Goal: Task Accomplishment & Management: Use online tool/utility

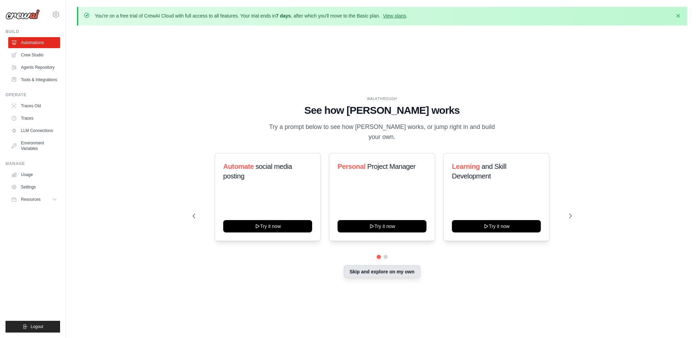
click at [411, 274] on button "Skip and explore on my own" at bounding box center [382, 271] width 77 height 13
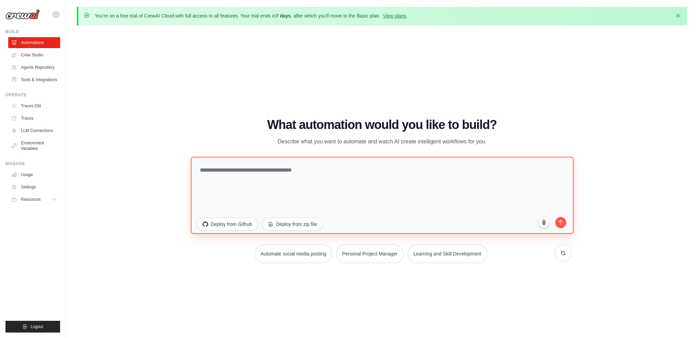
click at [346, 183] on textarea at bounding box center [382, 194] width 383 height 77
click at [263, 173] on textarea "To enrich screen reader interactions, please activate Accessibility in Grammarl…" at bounding box center [382, 194] width 383 height 77
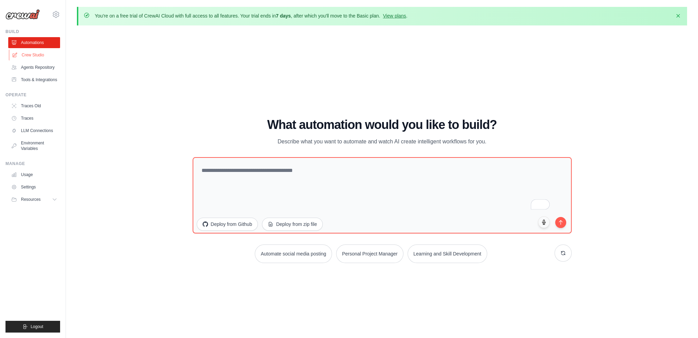
click at [37, 54] on link "Crew Studio" at bounding box center [35, 54] width 52 height 11
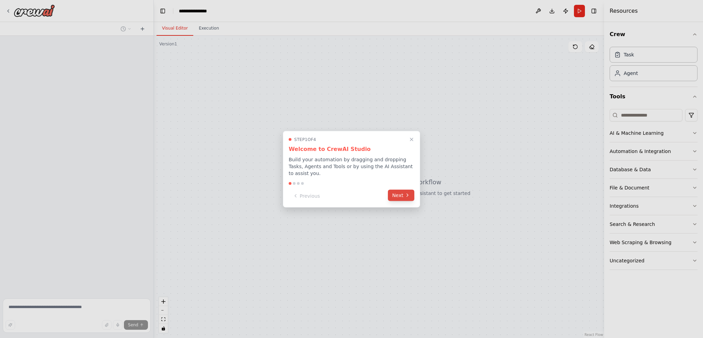
click at [396, 192] on button "Next" at bounding box center [401, 194] width 26 height 11
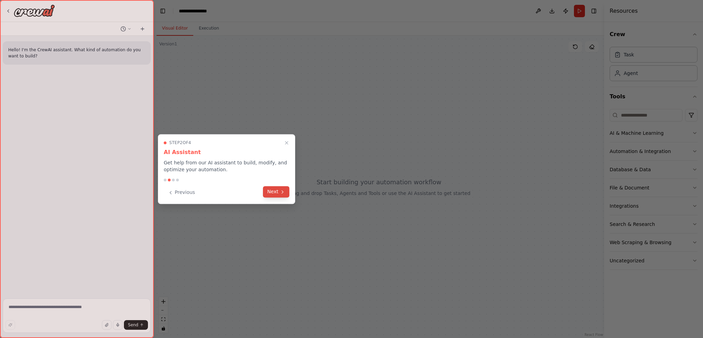
click at [277, 191] on button "Next" at bounding box center [276, 191] width 26 height 11
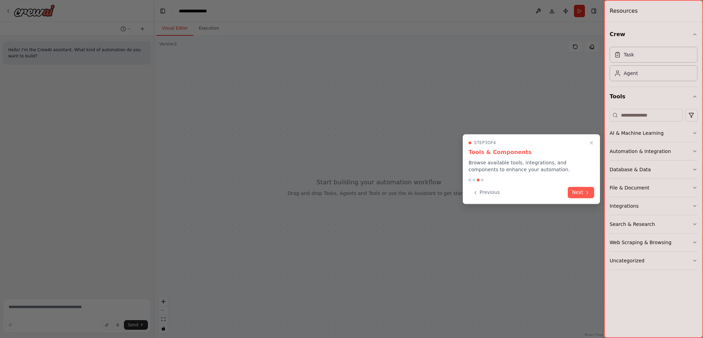
click at [567, 191] on div "Previous Next" at bounding box center [532, 191] width 126 height 11
click at [580, 192] on button "Next" at bounding box center [581, 191] width 26 height 11
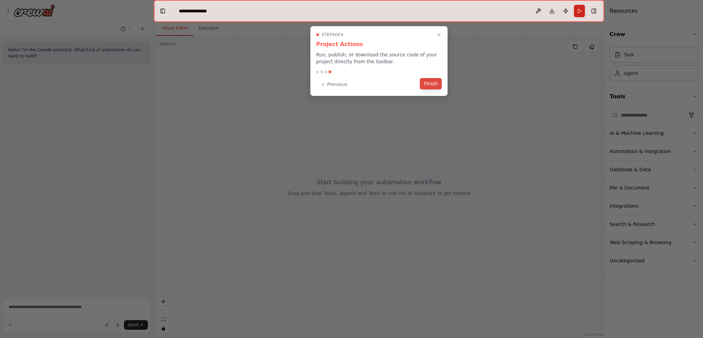
click at [438, 86] on button "Finish" at bounding box center [431, 83] width 22 height 11
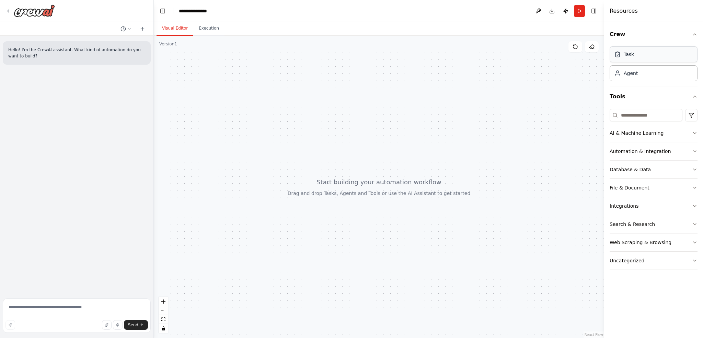
click at [644, 60] on div "Task" at bounding box center [654, 54] width 88 height 16
click at [644, 72] on div "Agent" at bounding box center [654, 73] width 88 height 16
click at [675, 133] on button "AI & Machine Learning" at bounding box center [654, 133] width 88 height 18
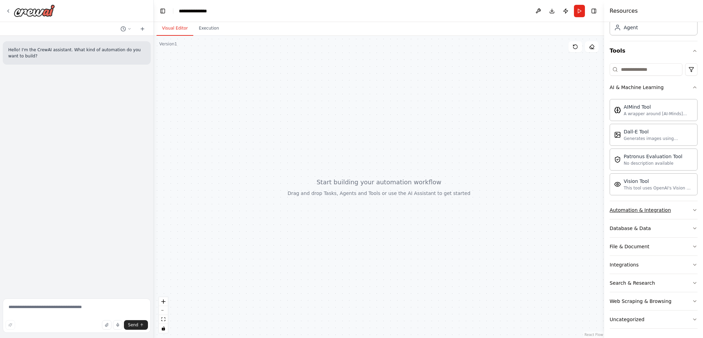
click at [671, 208] on button "Automation & Integration" at bounding box center [654, 210] width 88 height 18
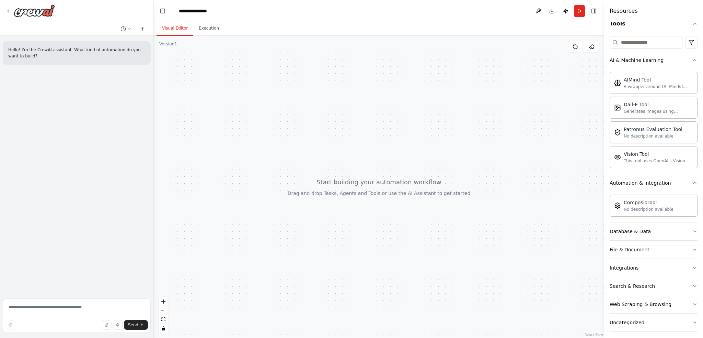
scroll to position [76, 0]
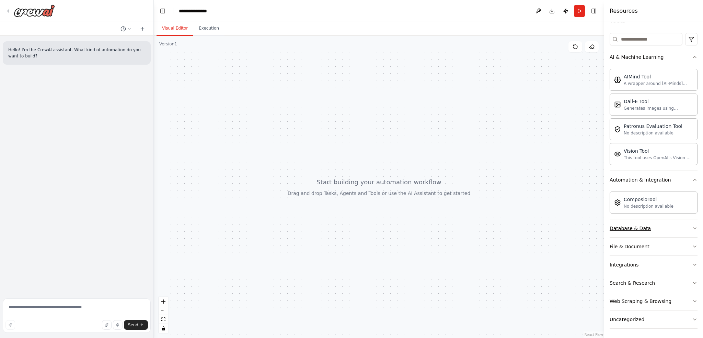
click at [685, 226] on button "Database & Data" at bounding box center [654, 228] width 88 height 18
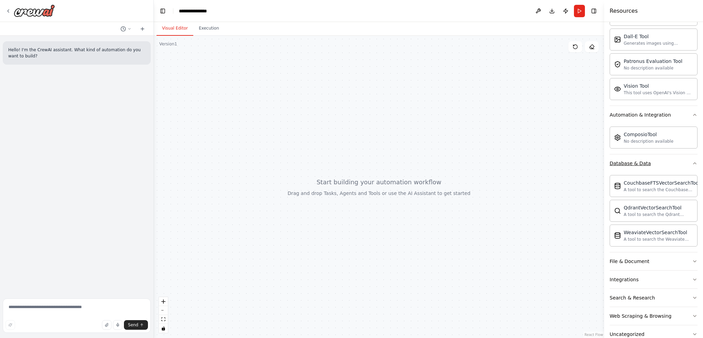
scroll to position [155, 0]
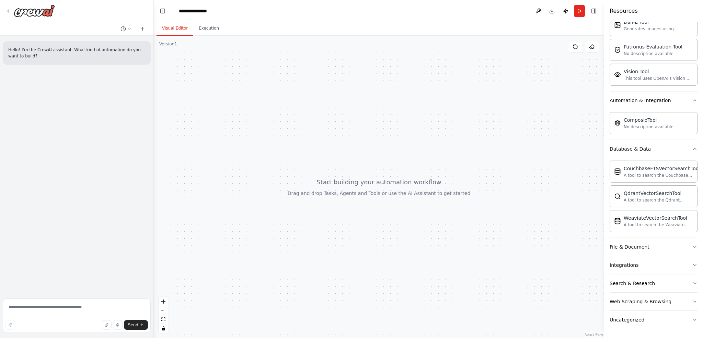
drag, startPoint x: 670, startPoint y: 244, endPoint x: 676, endPoint y: 244, distance: 5.8
click at [671, 244] on button "File & Document" at bounding box center [654, 247] width 88 height 18
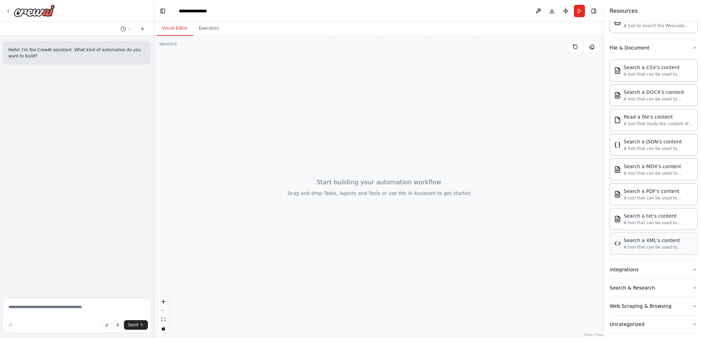
scroll to position [357, 0]
click at [678, 264] on button "Integrations" at bounding box center [654, 266] width 88 height 18
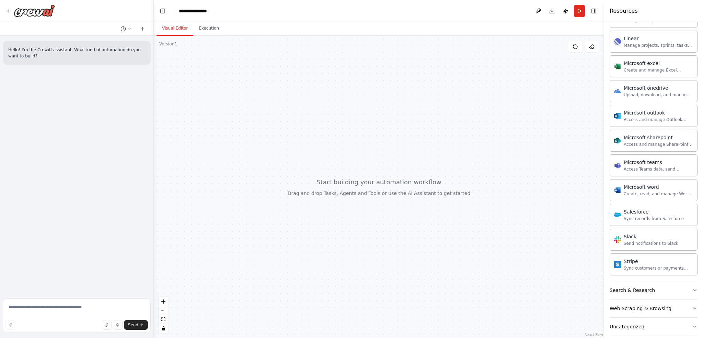
scroll to position [756, 0]
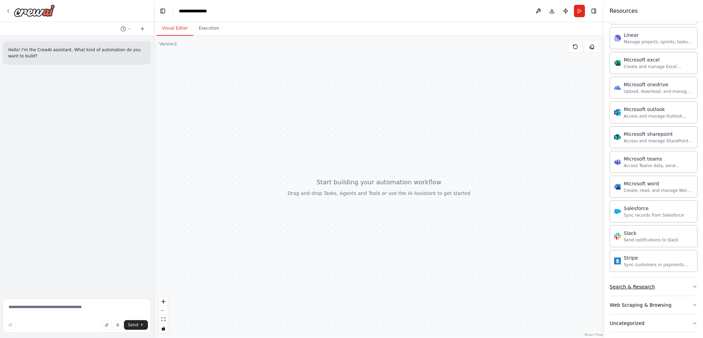
click at [687, 280] on button "Search & Research" at bounding box center [654, 286] width 88 height 18
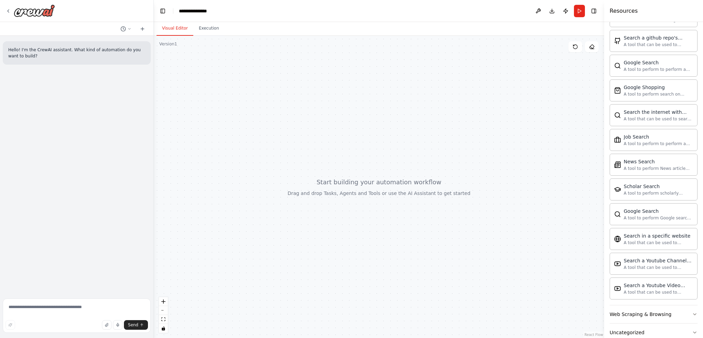
scroll to position [1099, 0]
click at [683, 304] on button "Web Scraping & Browsing" at bounding box center [654, 313] width 88 height 18
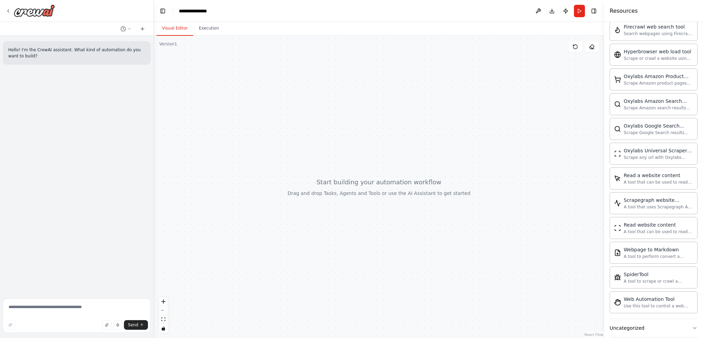
scroll to position [1480, 0]
click at [689, 318] on button "Uncategorized" at bounding box center [654, 327] width 88 height 18
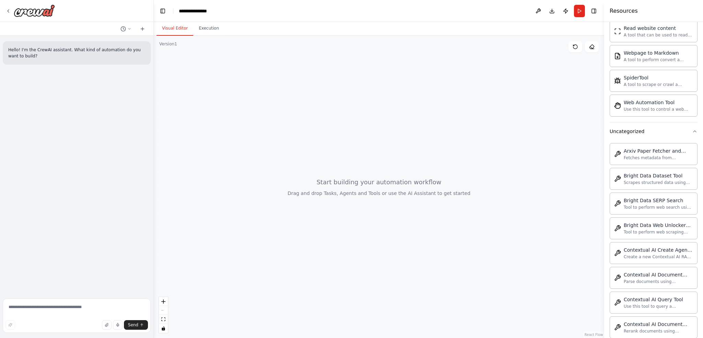
scroll to position [1673, 0]
